Goal: Information Seeking & Learning: Learn about a topic

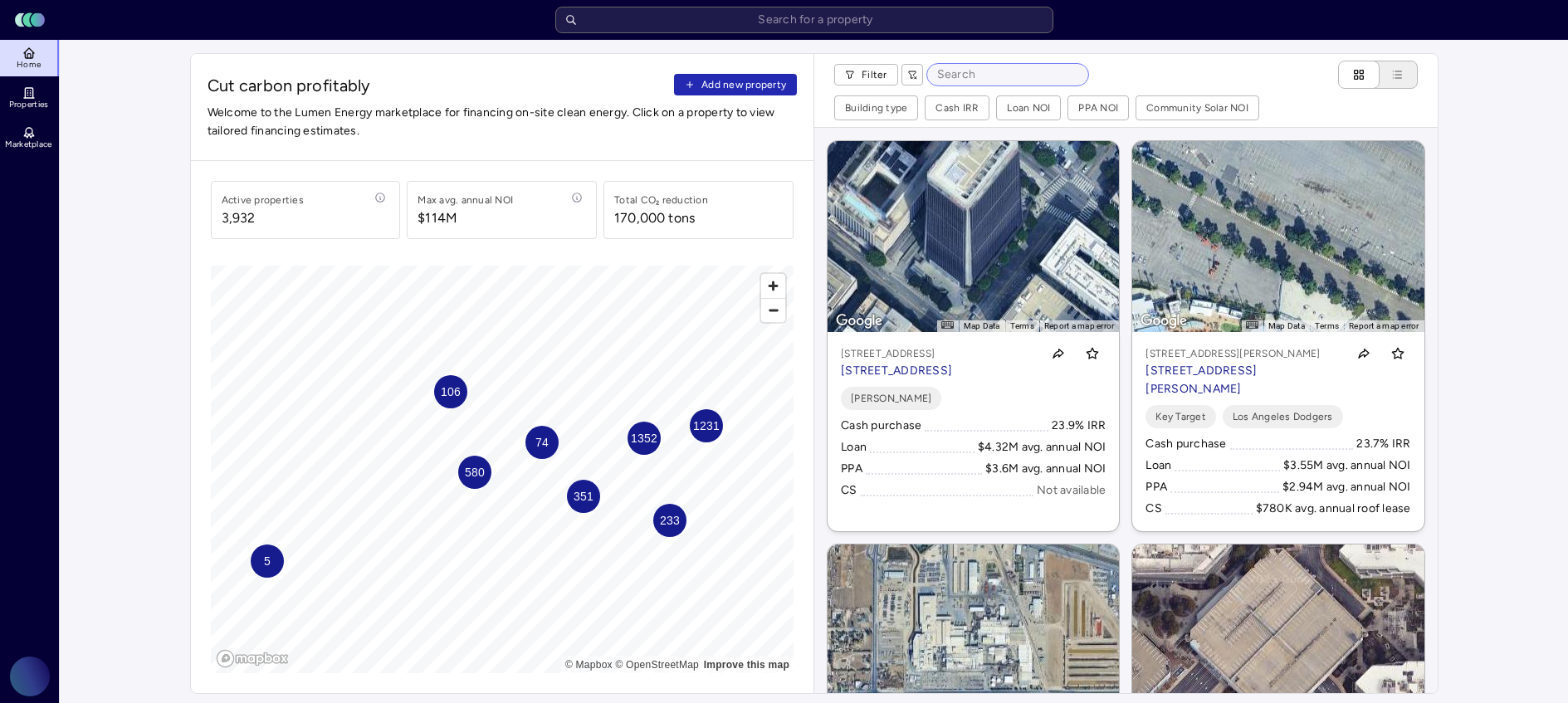
click at [1009, 75] on input at bounding box center [1008, 74] width 161 height 21
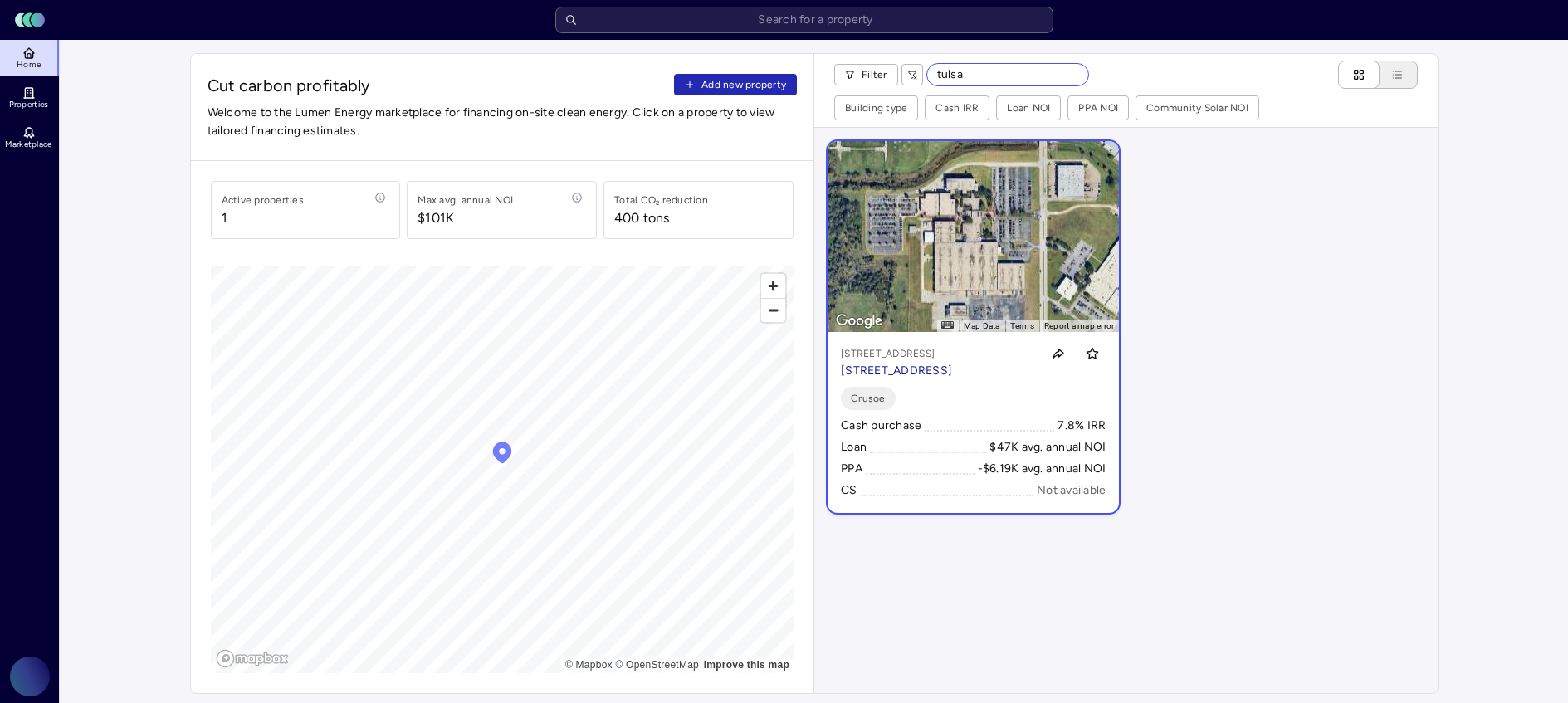
type input "tulsa"
click at [933, 360] on p "[STREET_ADDRESS]" at bounding box center [896, 352] width 111 height 16
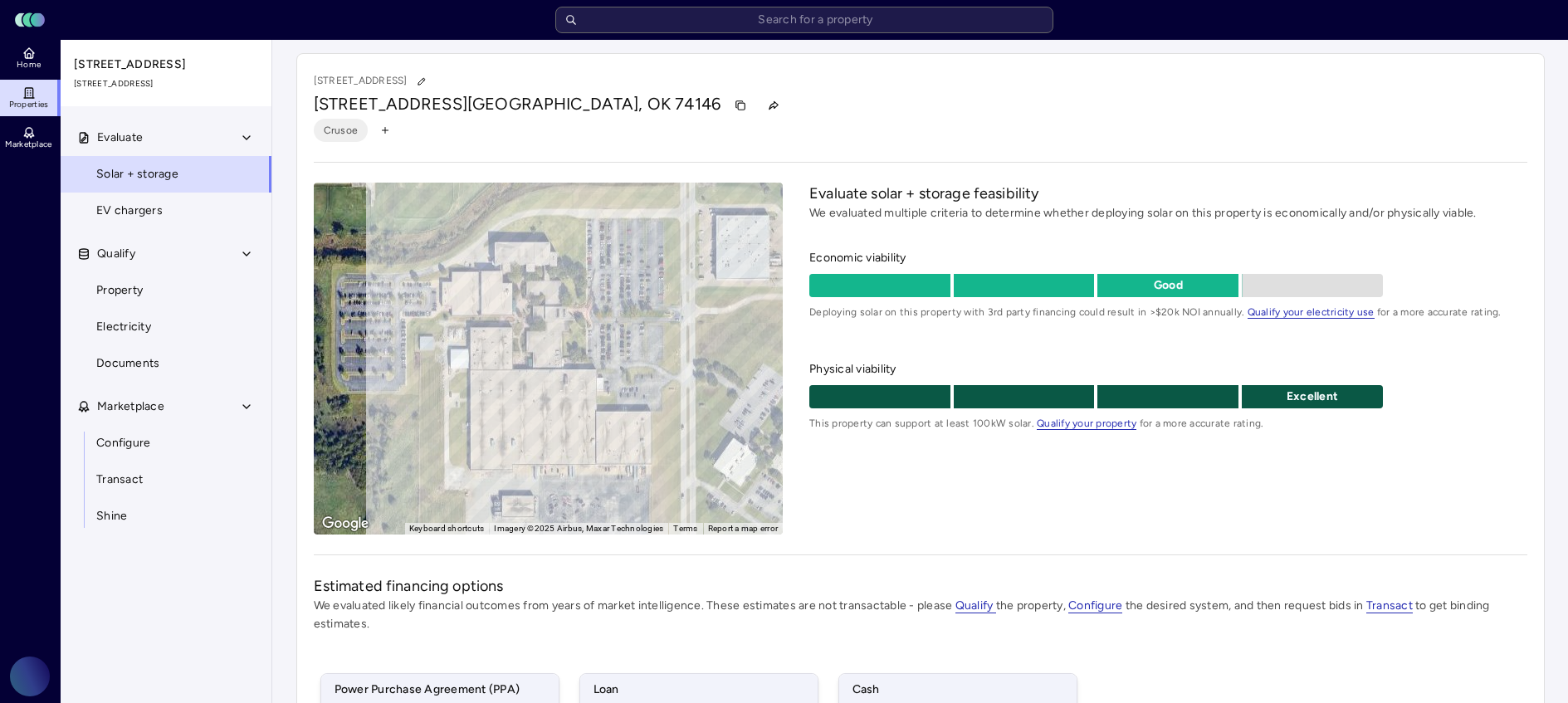
click at [1287, 500] on div "Evaluate solar + storage feasibility We evaluated multiple criteria to determin…" at bounding box center [1168, 358] width 717 height 352
click at [1183, 487] on div "Evaluate solar + storage feasibility We evaluated multiple criteria to determin…" at bounding box center [1168, 358] width 717 height 352
click at [1314, 504] on div "Evaluate solar + storage feasibility We evaluated multiple criteria to determin…" at bounding box center [1168, 358] width 717 height 352
click at [1369, 482] on div "Evaluate solar + storage feasibility We evaluated multiple criteria to determin…" at bounding box center [1168, 358] width 717 height 352
click at [1241, 487] on div "Evaluate solar + storage feasibility We evaluated multiple criteria to determin…" at bounding box center [1168, 358] width 717 height 352
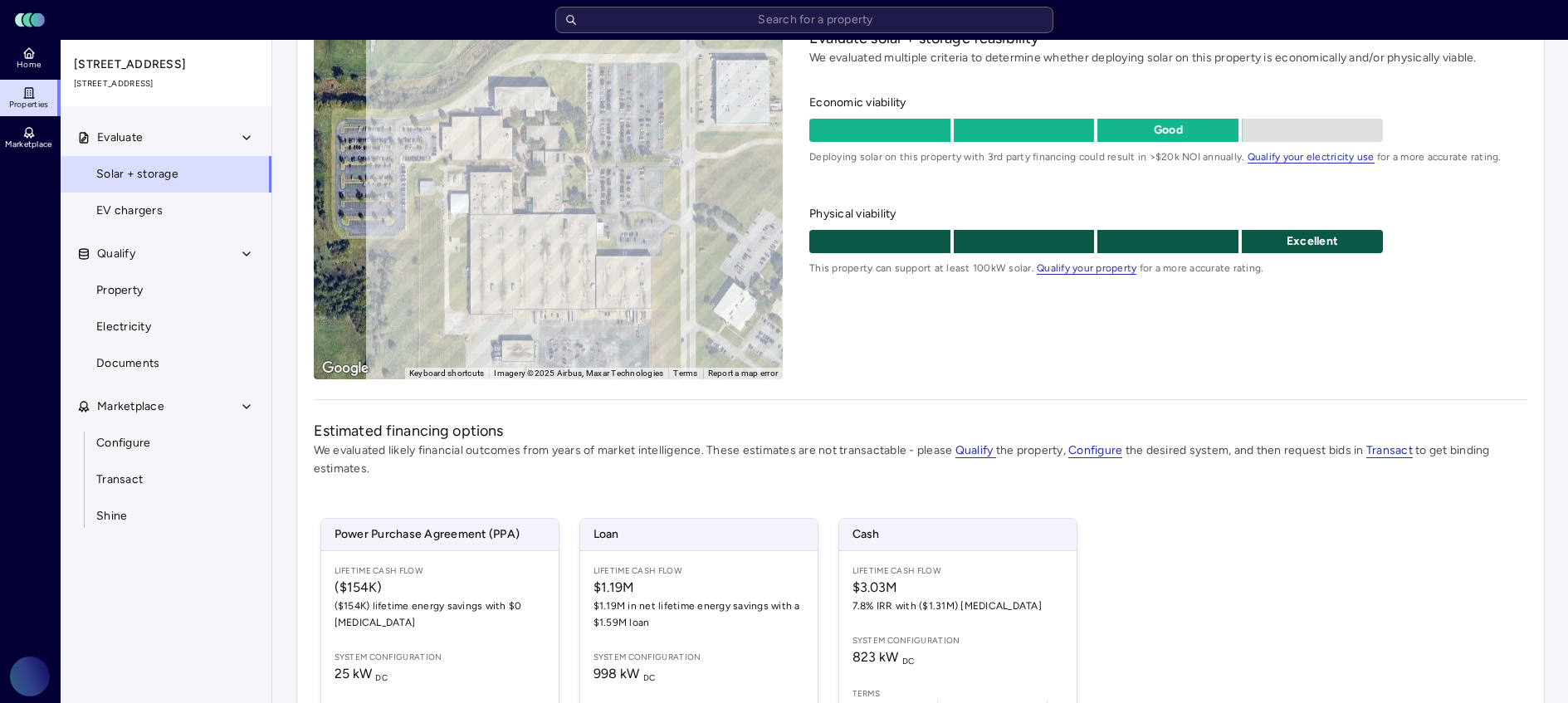
scroll to position [143, 0]
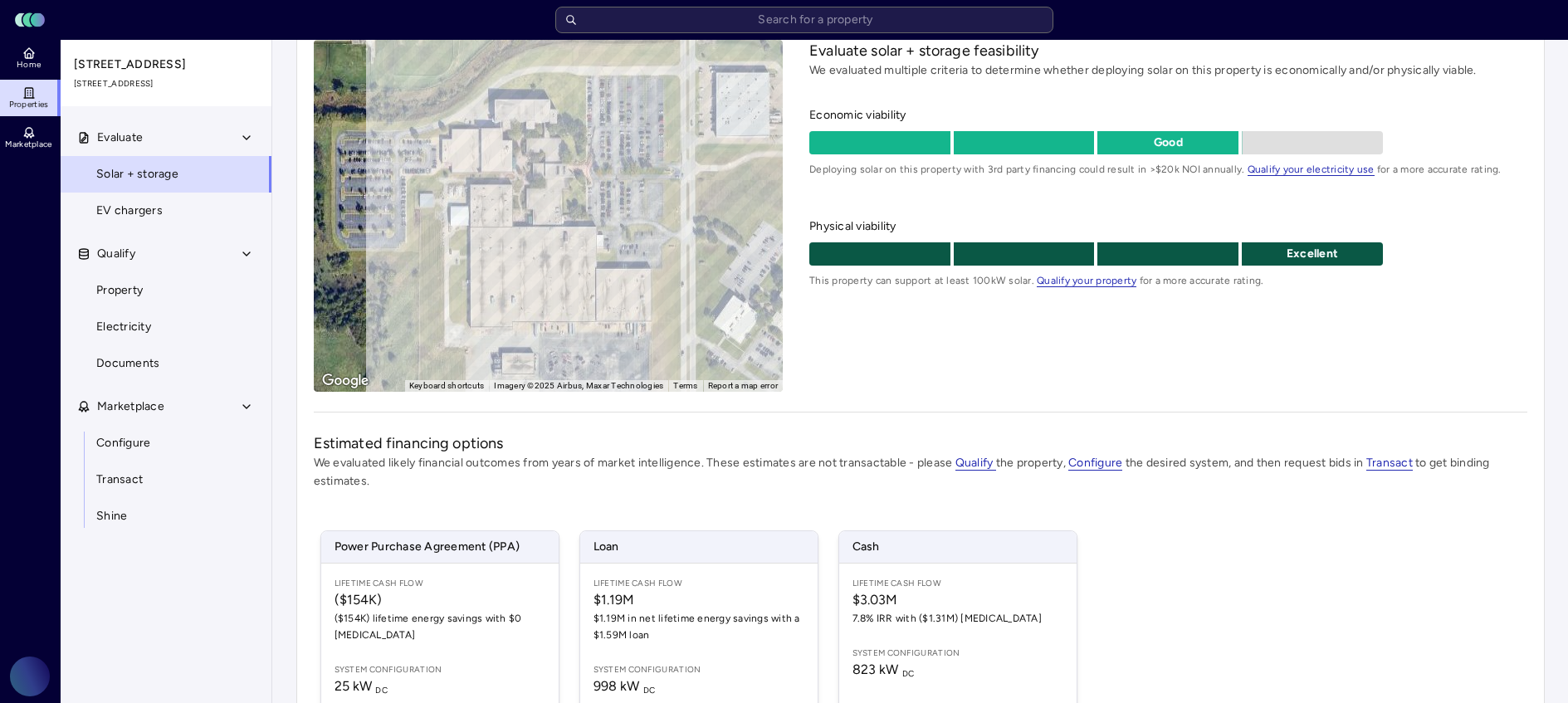
click at [1214, 339] on div "Evaluate solar + storage feasibility We evaluated multiple criteria to determin…" at bounding box center [1168, 215] width 717 height 352
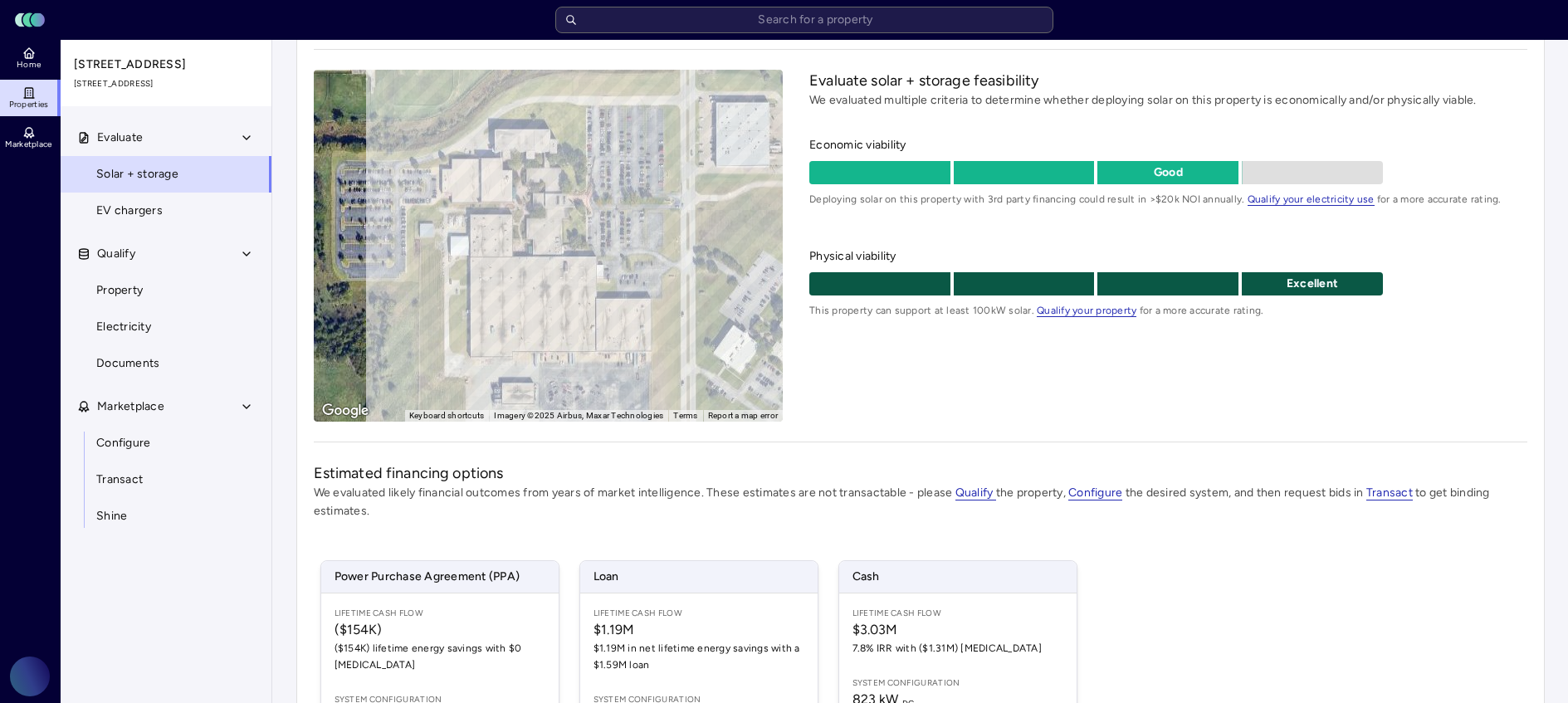
scroll to position [112, 0]
click at [993, 439] on div "[STREET_ADDRESS] Crusoe ← Move left → Move right ↑ Move up ↓ Move down + Zoom i…" at bounding box center [921, 430] width 1248 height 978
